Goal: Transaction & Acquisition: Purchase product/service

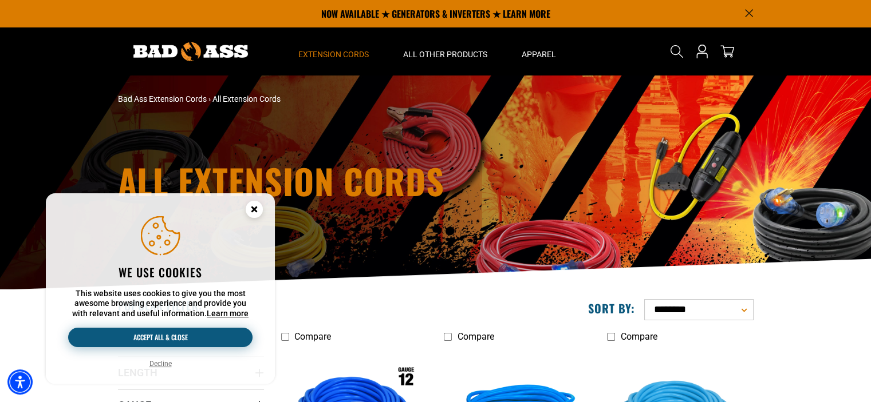
click at [151, 335] on button "Accept all & close" at bounding box center [160, 337] width 184 height 19
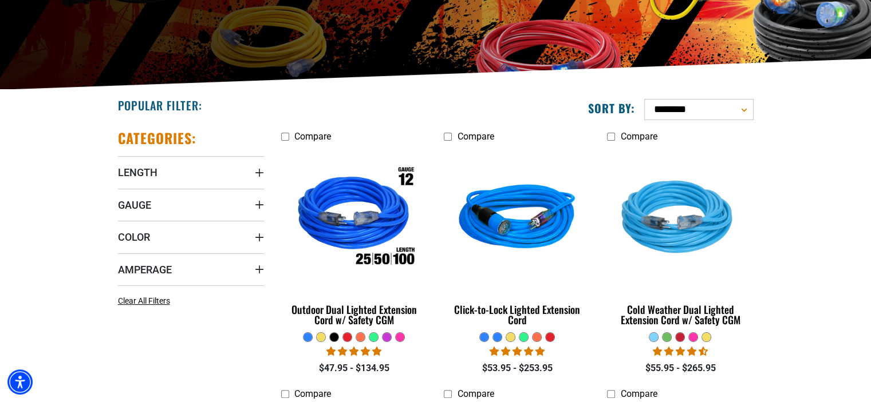
scroll to position [229, 0]
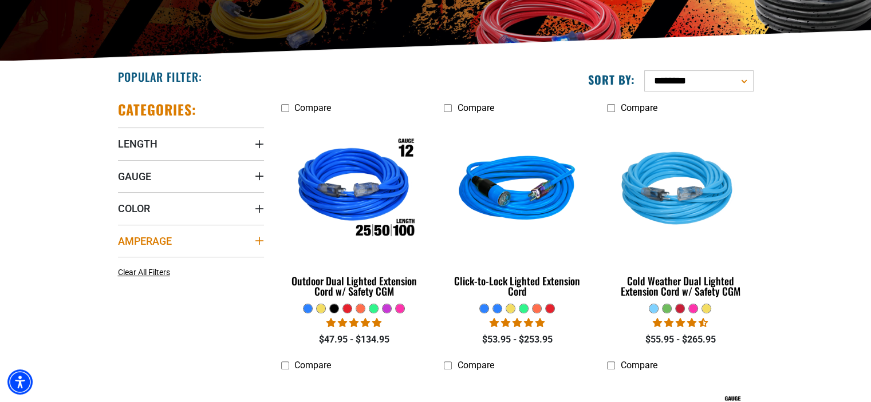
click at [191, 235] on summary "Amperage" at bounding box center [191, 241] width 146 height 32
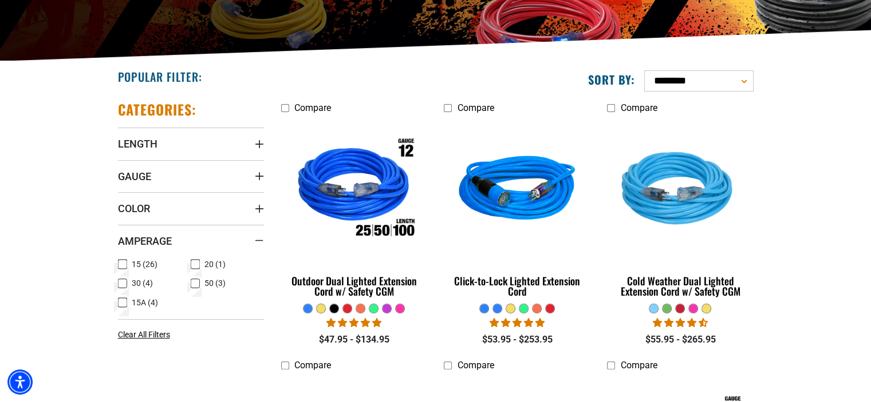
click at [195, 263] on icon at bounding box center [195, 264] width 9 height 15
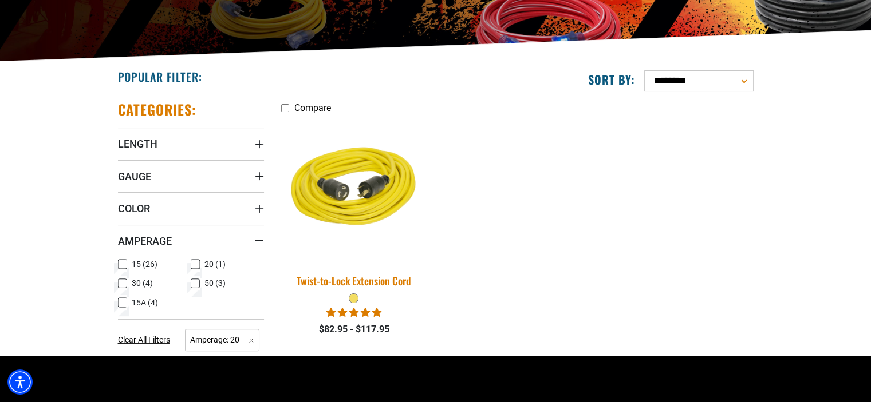
click at [350, 216] on img at bounding box center [354, 190] width 160 height 147
